Goal: Find specific page/section: Find specific page/section

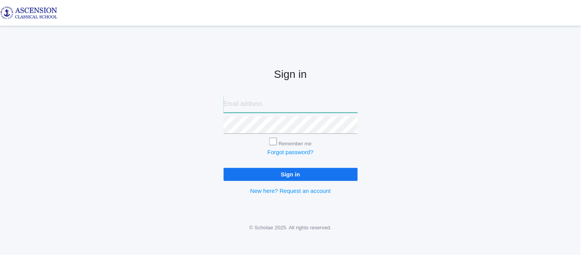
type input "[EMAIL_ADDRESS][DOMAIN_NAME]"
drag, startPoint x: 0, startPoint y: 0, endPoint x: 426, endPoint y: 14, distance: 426.1
click at [426, 14] on link at bounding box center [290, 13] width 581 height 26
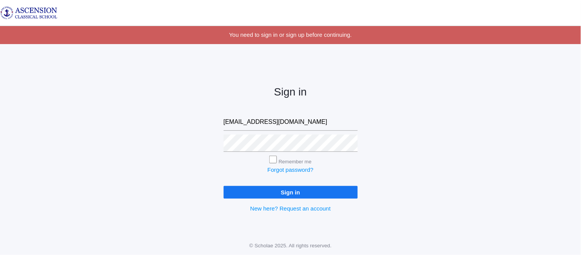
click at [324, 189] on input "Sign in" at bounding box center [291, 192] width 134 height 13
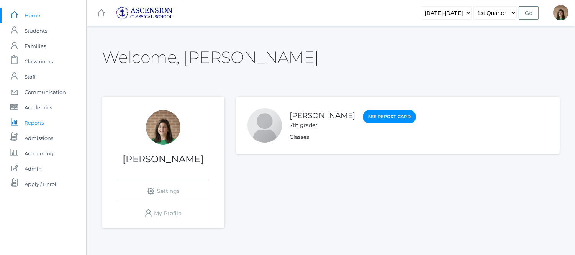
click at [39, 120] on span "Reports" at bounding box center [34, 122] width 19 height 15
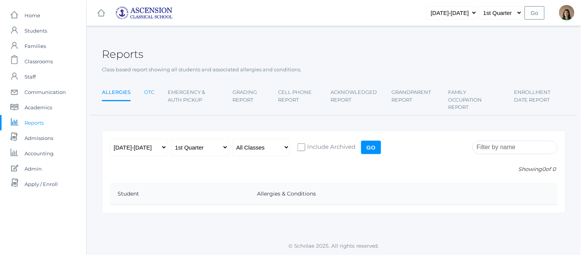
click at [146, 92] on link "OTC" at bounding box center [149, 92] width 10 height 15
click at [368, 147] on input "Go" at bounding box center [371, 147] width 20 height 13
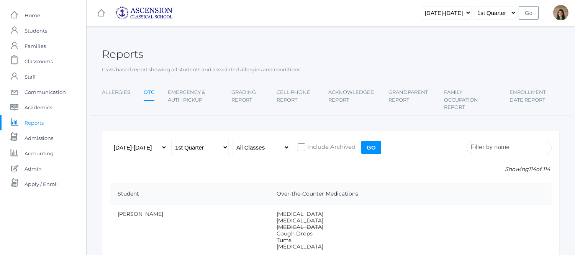
click at [368, 147] on input "Go" at bounding box center [371, 147] width 20 height 13
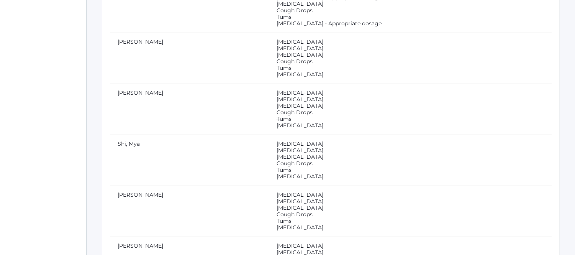
scroll to position [4551, 0]
click at [166, 124] on td "Sanchez, Noah" at bounding box center [189, 110] width 159 height 51
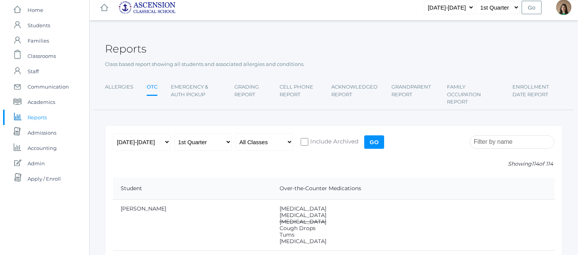
scroll to position [0, 0]
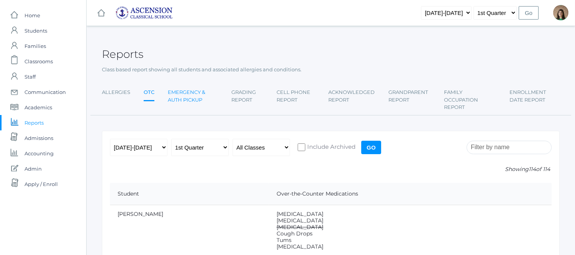
click at [190, 92] on link "Emergency & Auth Pickup" at bounding box center [193, 96] width 50 height 23
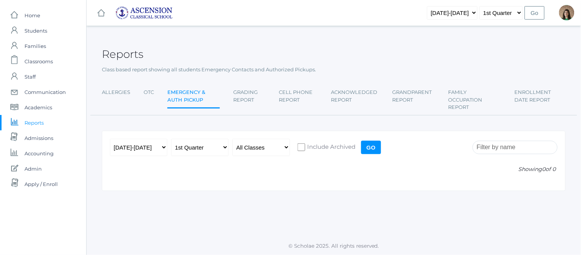
click at [373, 149] on input "Go" at bounding box center [371, 147] width 20 height 13
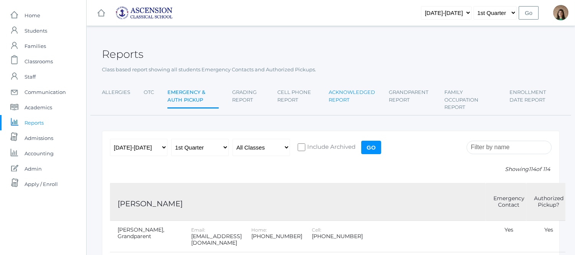
click at [341, 97] on link "Acknowledged Report" at bounding box center [352, 96] width 47 height 23
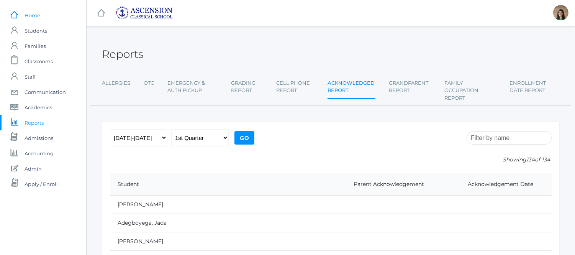
click at [26, 14] on span "Home" at bounding box center [33, 15] width 16 height 15
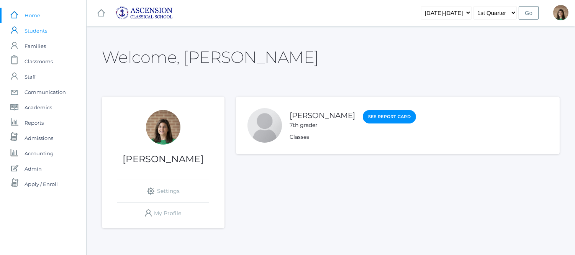
click at [39, 32] on span "Students" at bounding box center [36, 30] width 23 height 15
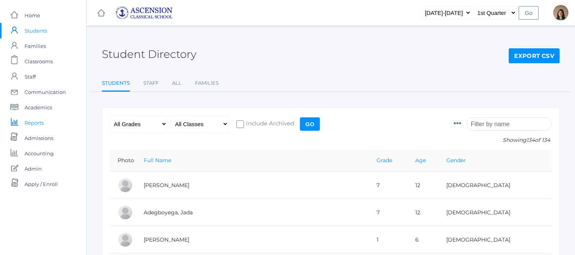
click at [38, 121] on span "Reports" at bounding box center [34, 122] width 19 height 15
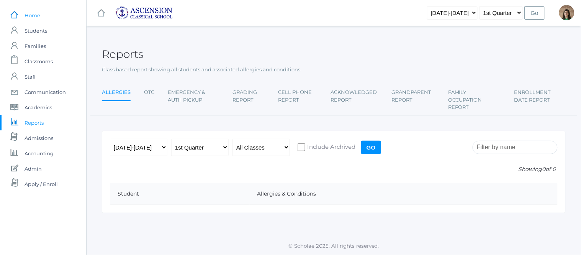
click at [37, 17] on span "Home" at bounding box center [33, 15] width 16 height 15
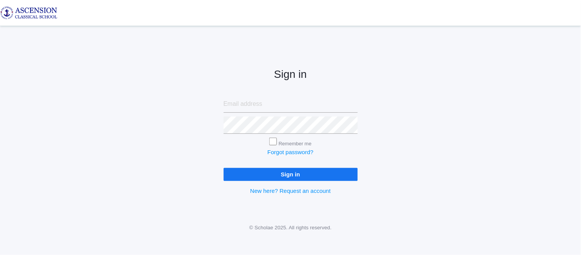
type input "[EMAIL_ADDRESS][DOMAIN_NAME]"
click at [259, 173] on input "Sign in" at bounding box center [291, 174] width 134 height 13
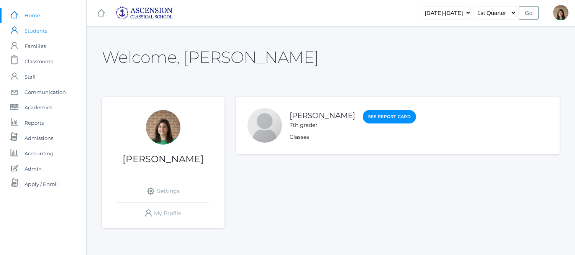
click at [39, 31] on span "Students" at bounding box center [36, 30] width 23 height 15
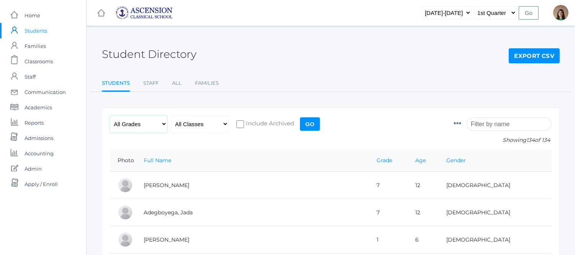
click at [163, 123] on select "All Grades Grammar - Kindergarten - 1st Grade - 2nd Grade - 3rd Grade - 4th Gra…" at bounding box center [138, 123] width 57 height 17
select select "k"
click at [110, 115] on select "All Grades Grammar - Kindergarten - 1st Grade - 2nd Grade - 3rd Grade - 4th Gra…" at bounding box center [138, 123] width 57 height 17
click at [312, 123] on input "Go" at bounding box center [310, 123] width 20 height 13
